Goal: Task Accomplishment & Management: Manage account settings

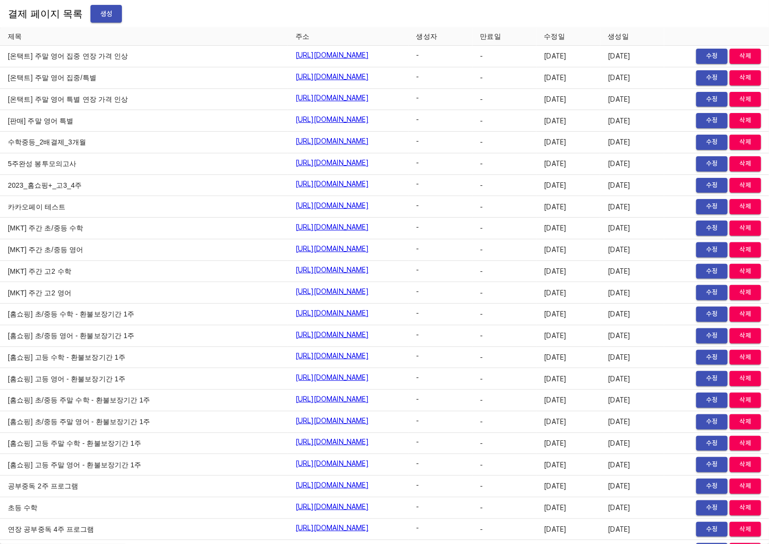
scroll to position [8681, 0]
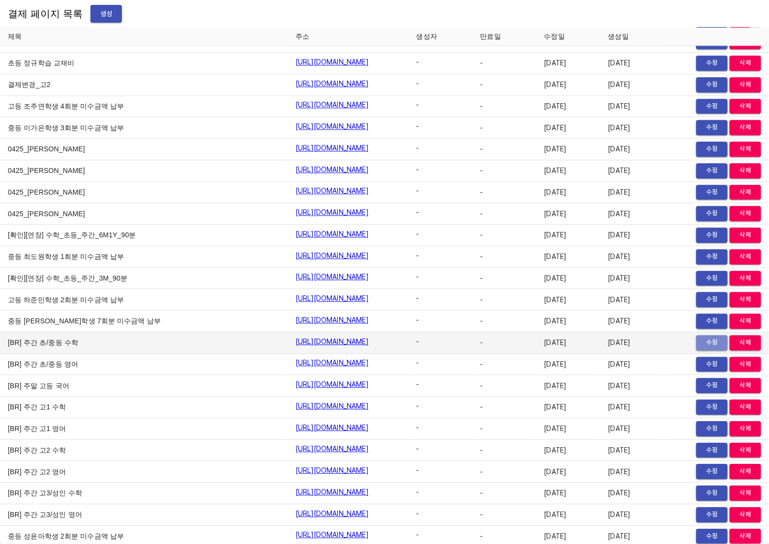
click at [701, 337] on span "수정" at bounding box center [712, 342] width 22 height 11
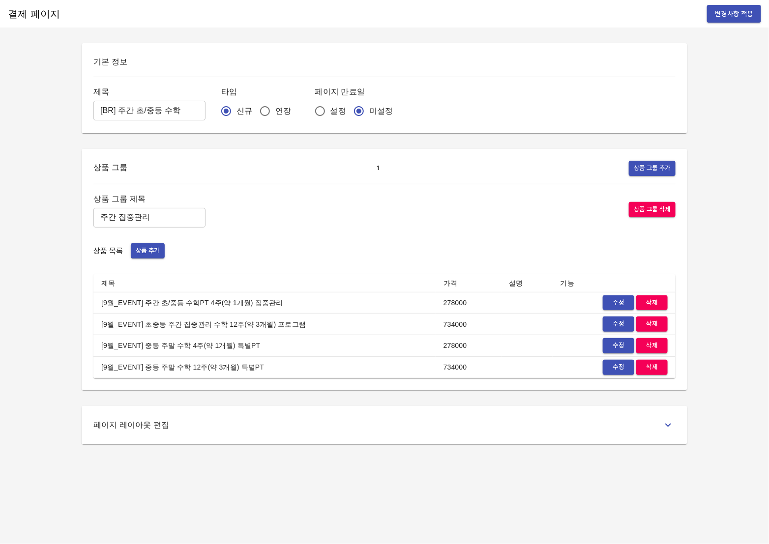
click at [405, 427] on div "페이지 레이아웃 편집" at bounding box center [384, 425] width 582 height 15
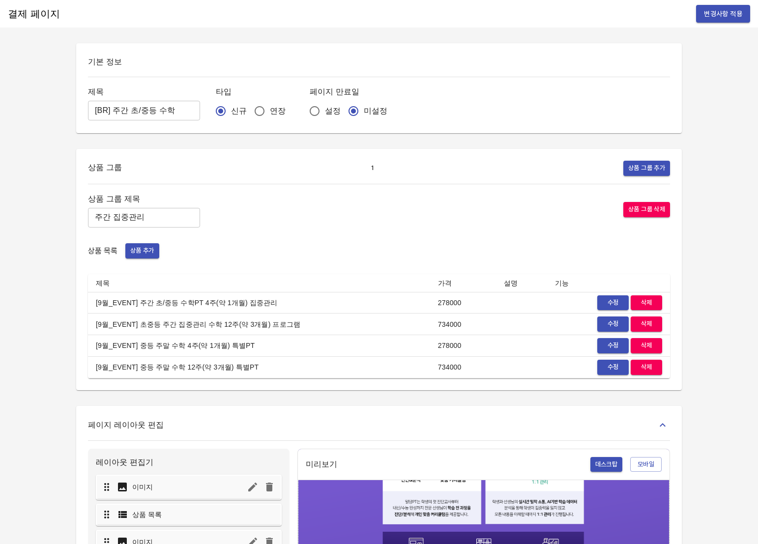
click at [611, 301] on span "수정" at bounding box center [613, 302] width 22 height 11
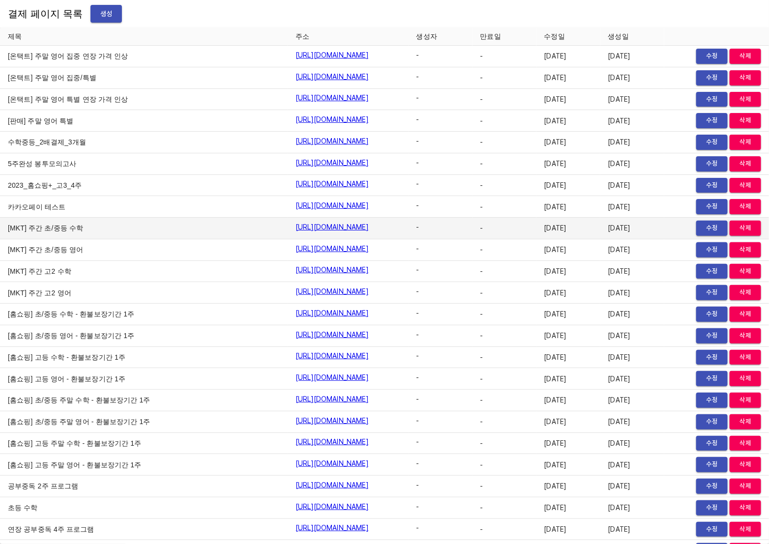
click at [705, 224] on span "수정" at bounding box center [712, 228] width 22 height 11
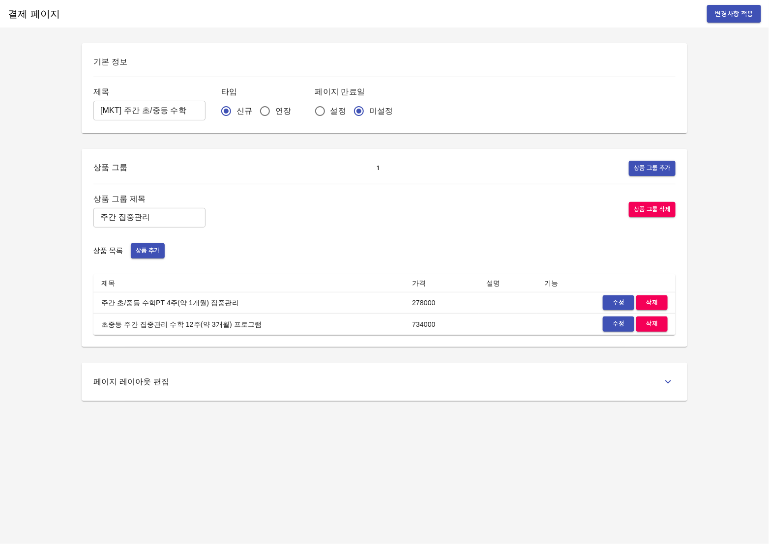
click at [607, 300] on button "수정" at bounding box center [618, 302] width 31 height 15
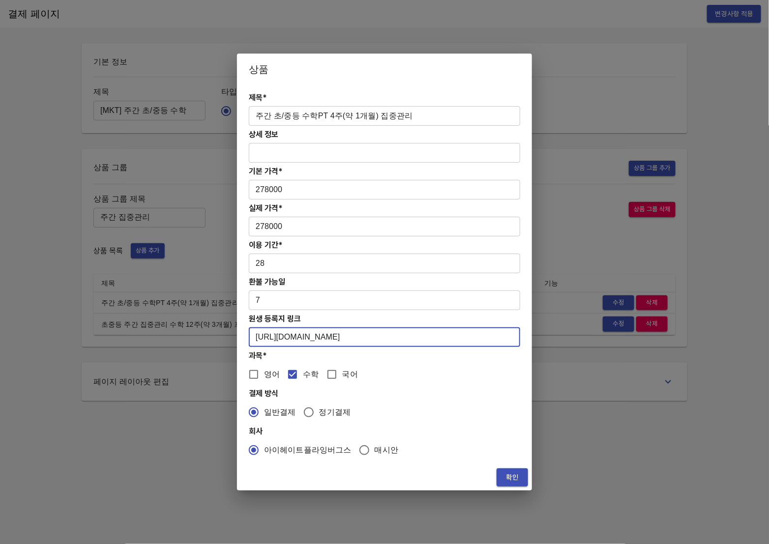
click at [411, 332] on input "https://coda.io/form/PT_d7l_trKjpkh" at bounding box center [384, 337] width 271 height 20
click at [330, 336] on input "https://coda.io/form/PT_d7l_trKjpkh" at bounding box center [384, 337] width 271 height 20
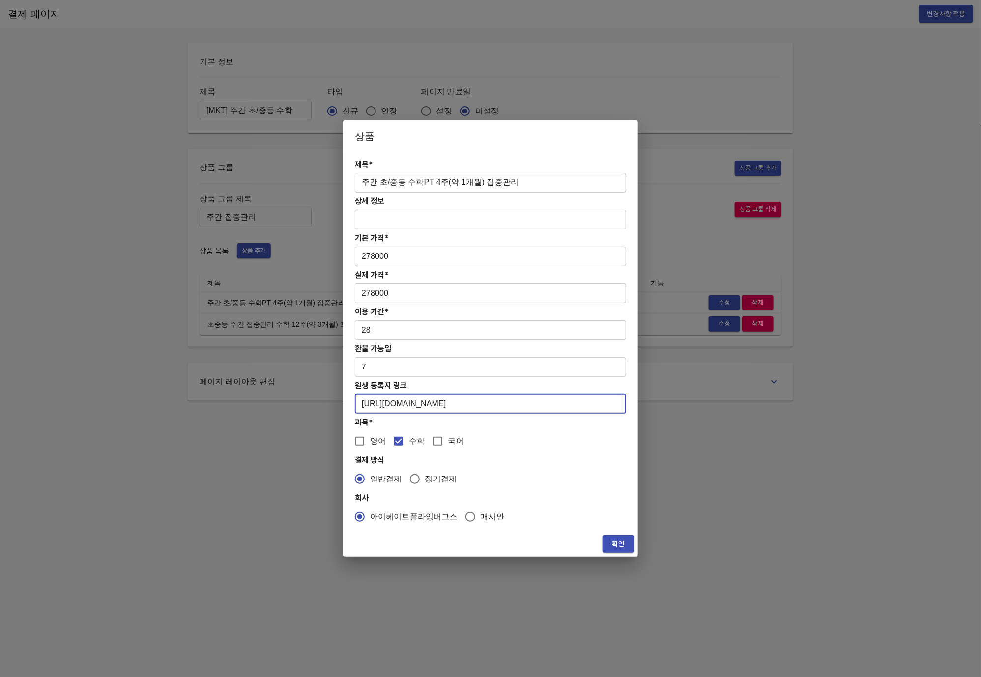
click at [466, 400] on input "https://coda.io/form/PT_d7l_trKjpkh" at bounding box center [490, 404] width 271 height 20
click at [493, 389] on h4 "원생 등록지 링크" at bounding box center [490, 385] width 271 height 9
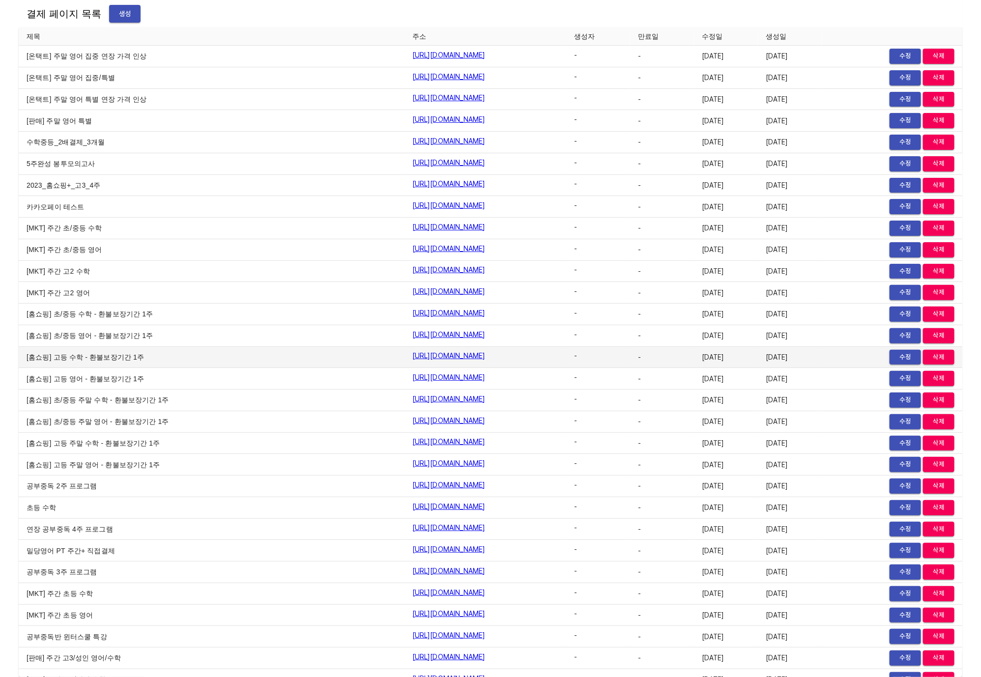
click at [259, 361] on td "[홈쇼핑] 고등 수학 - 환불보장기간 1주" at bounding box center [212, 358] width 386 height 22
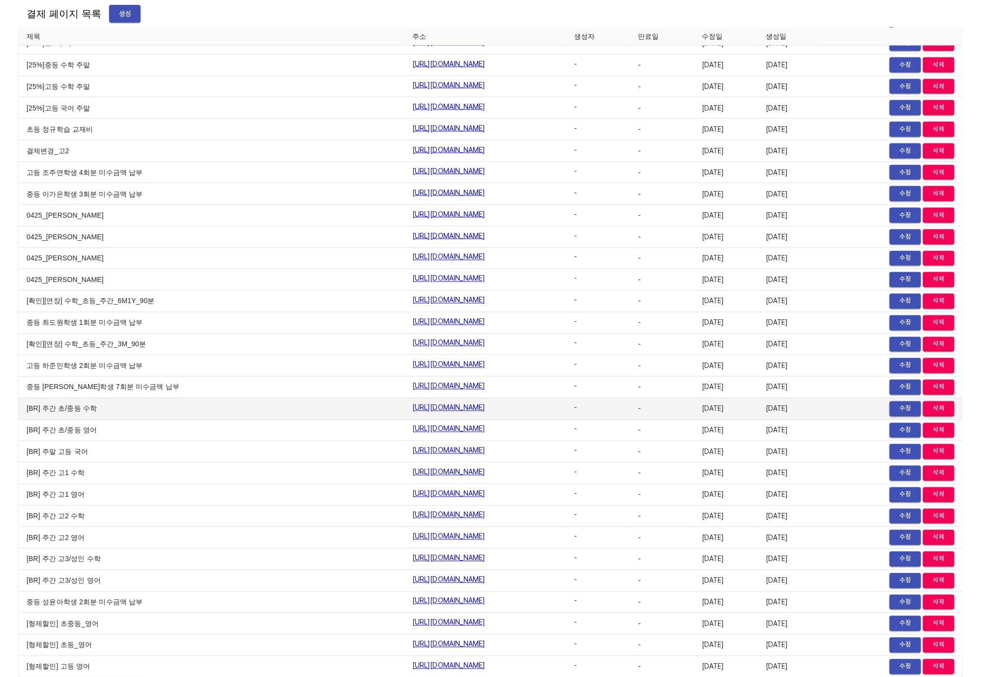
click at [902, 404] on span "수정" at bounding box center [906, 409] width 22 height 11
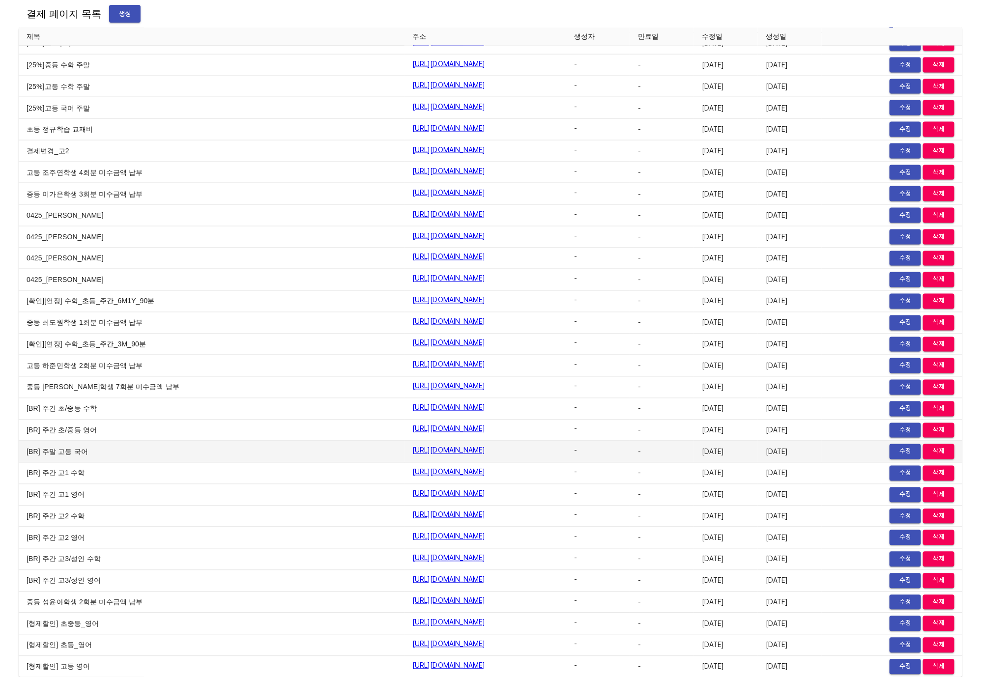
scroll to position [0, 0]
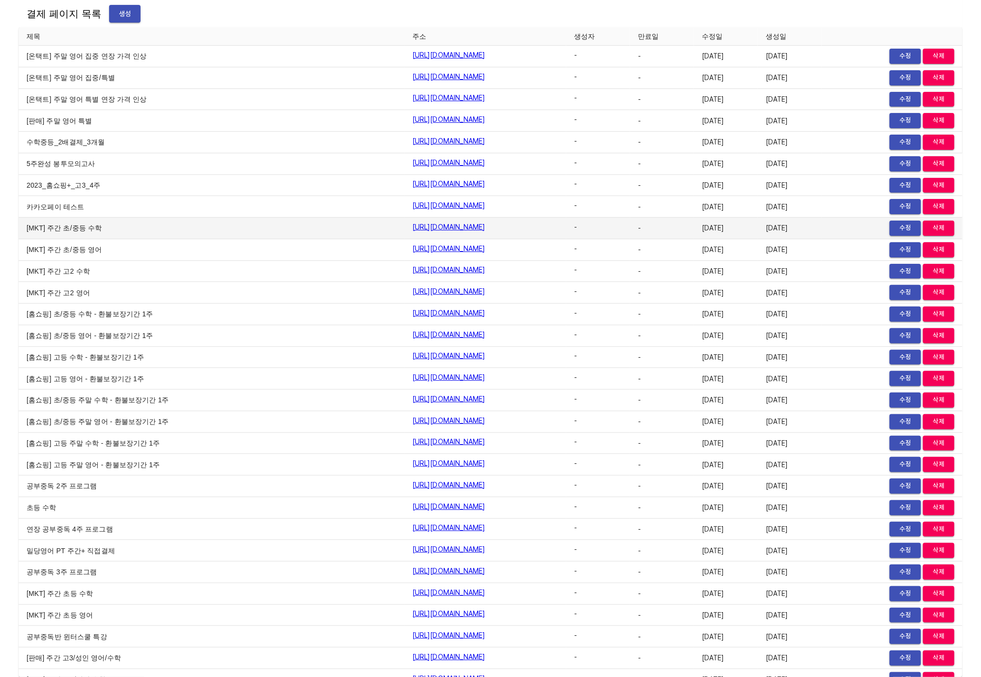
click at [897, 229] on span "수정" at bounding box center [906, 228] width 22 height 11
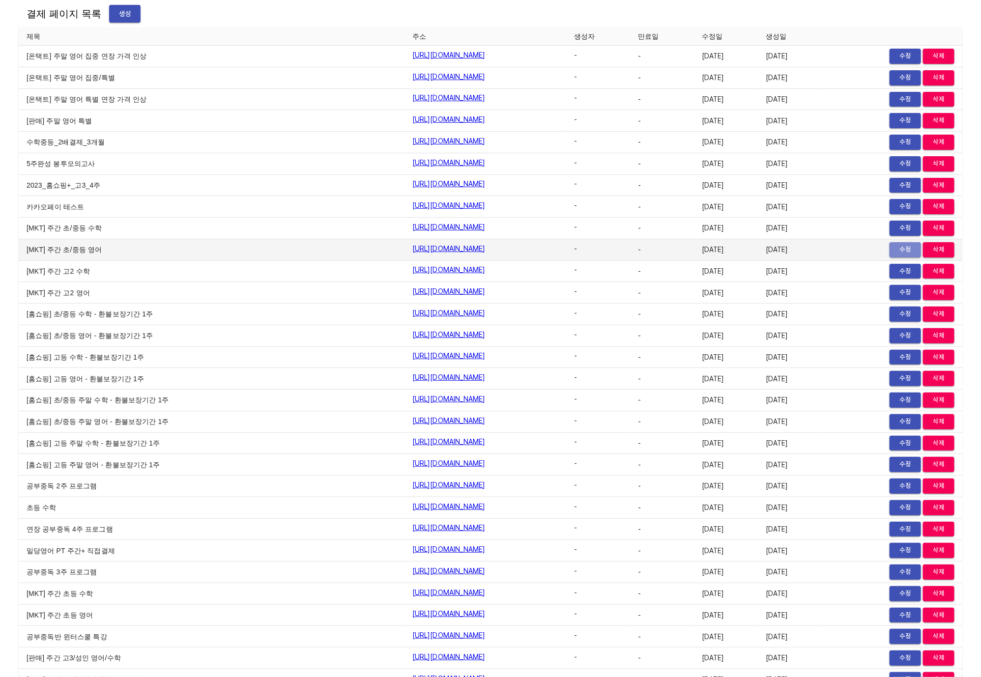
click at [899, 251] on span "수정" at bounding box center [906, 249] width 22 height 11
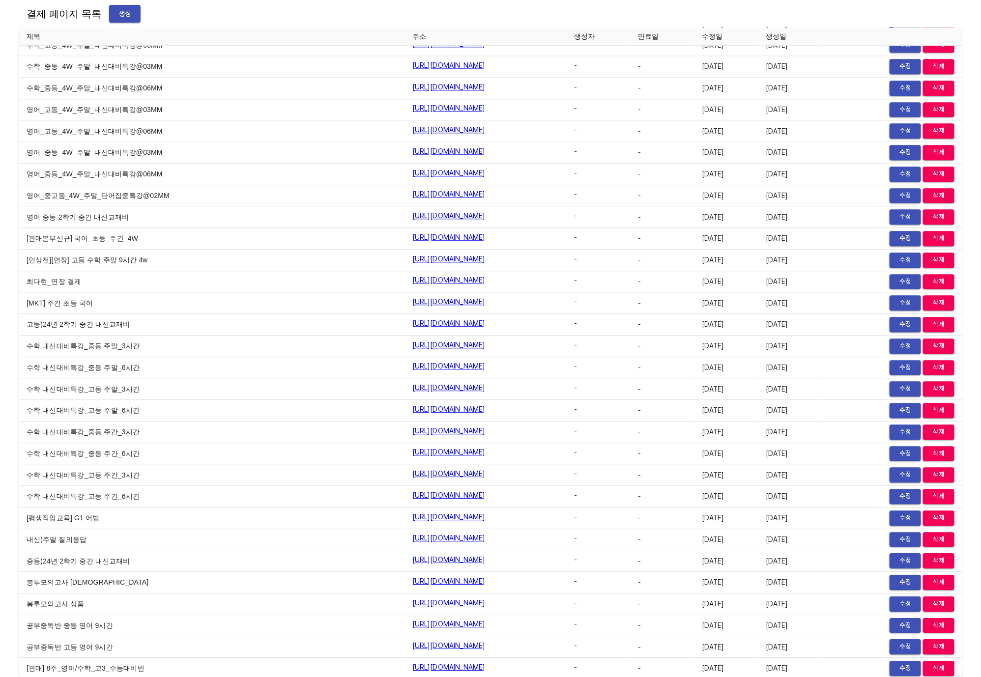
scroll to position [3173, 0]
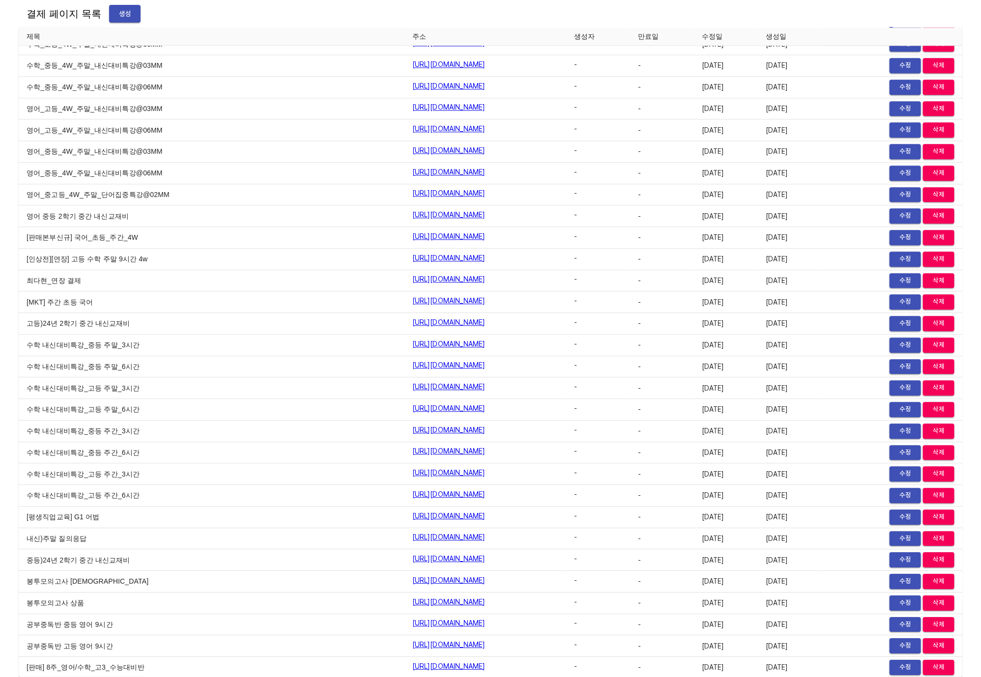
click at [9, 299] on div "결제 페이지 목록 생성 제목 주소 생성자 만료일 수정일 생성일 [온택트] 주말 영어 집중 연장 가격 인상 https://payment.mild…" at bounding box center [490, 338] width 981 height 677
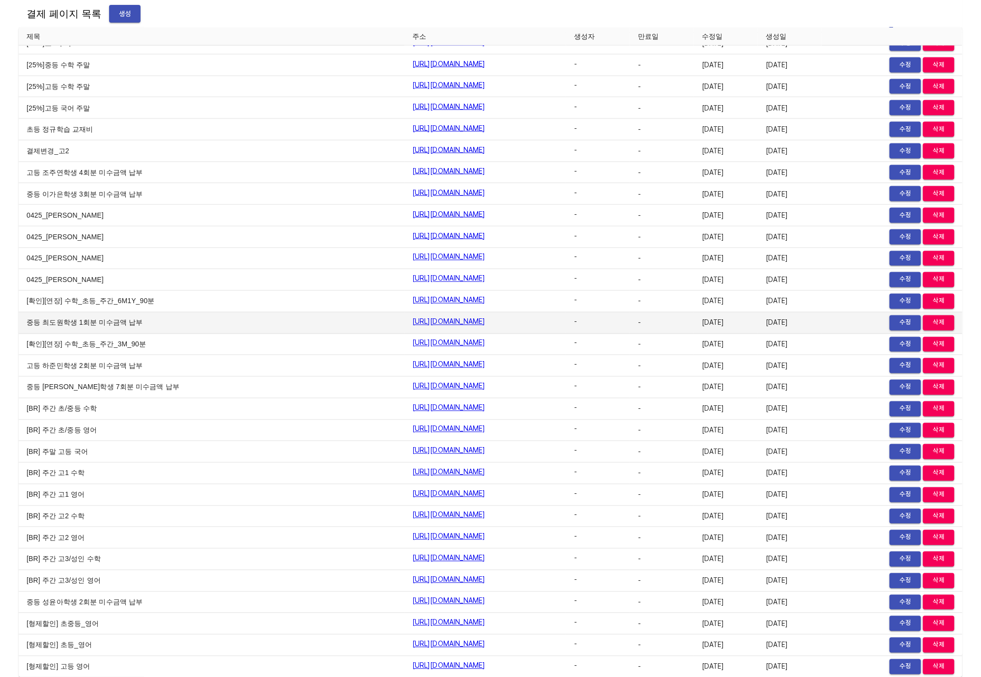
scroll to position [10865, 0]
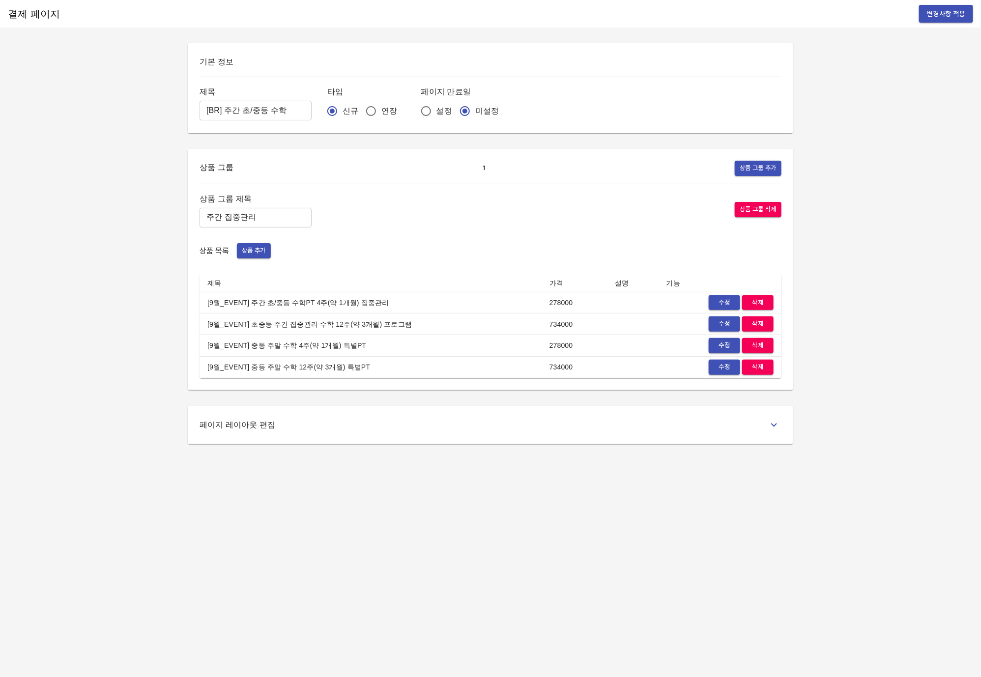
click at [713, 300] on button "수정" at bounding box center [724, 302] width 31 height 15
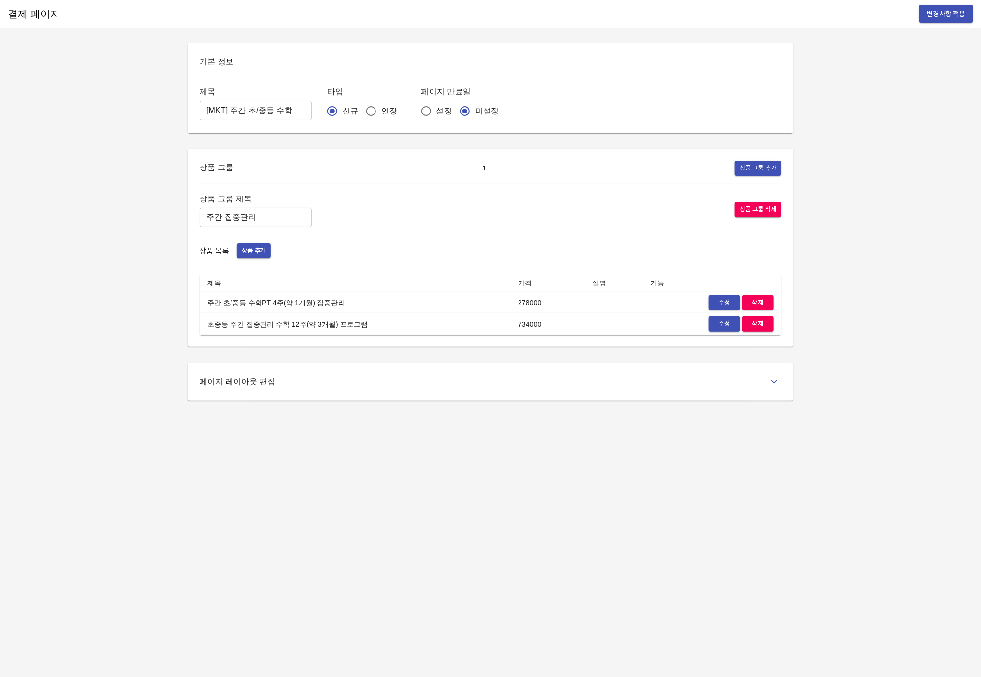
click at [723, 307] on span "수정" at bounding box center [725, 302] width 22 height 11
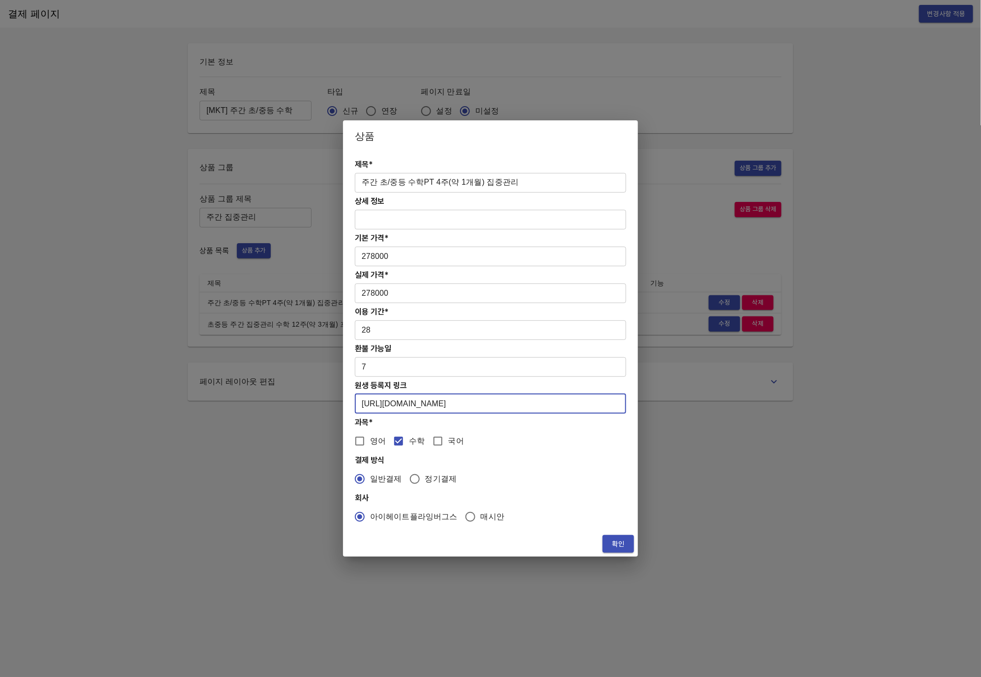
click at [546, 407] on input "[URL][DOMAIN_NAME]" at bounding box center [490, 404] width 271 height 20
click at [546, 407] on input "https://coda.io/form/PT_d7l_trKjpkh" at bounding box center [490, 404] width 271 height 20
click at [619, 551] on button "확인" at bounding box center [618, 544] width 31 height 18
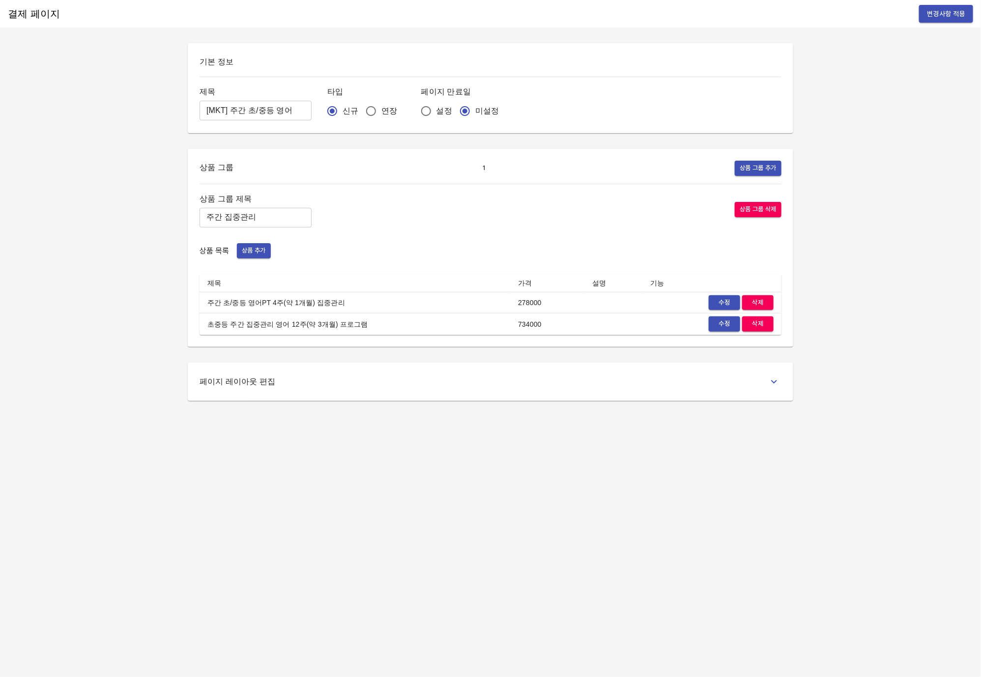
click at [717, 321] on span "수정" at bounding box center [725, 324] width 22 height 11
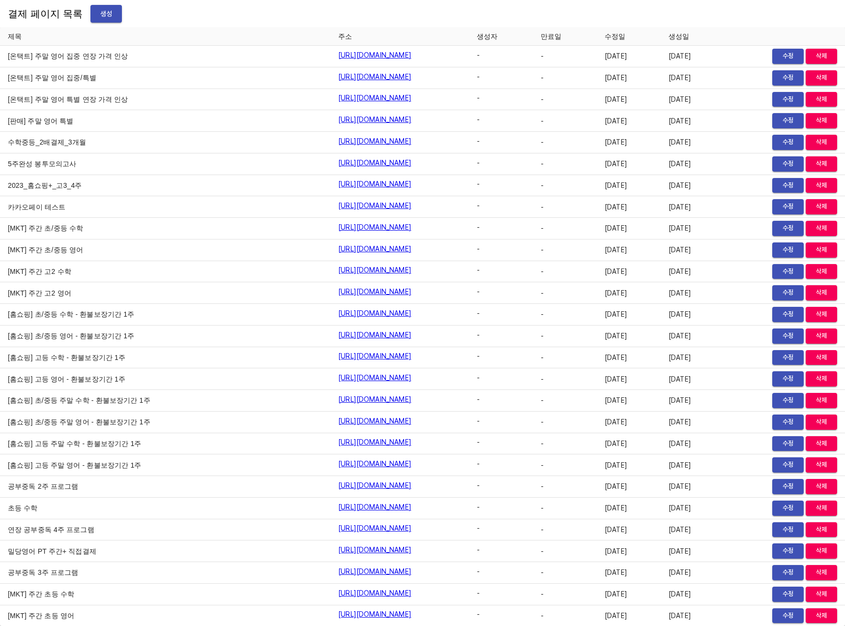
scroll to position [3739, 0]
